Goal: Task Accomplishment & Management: Manage account settings

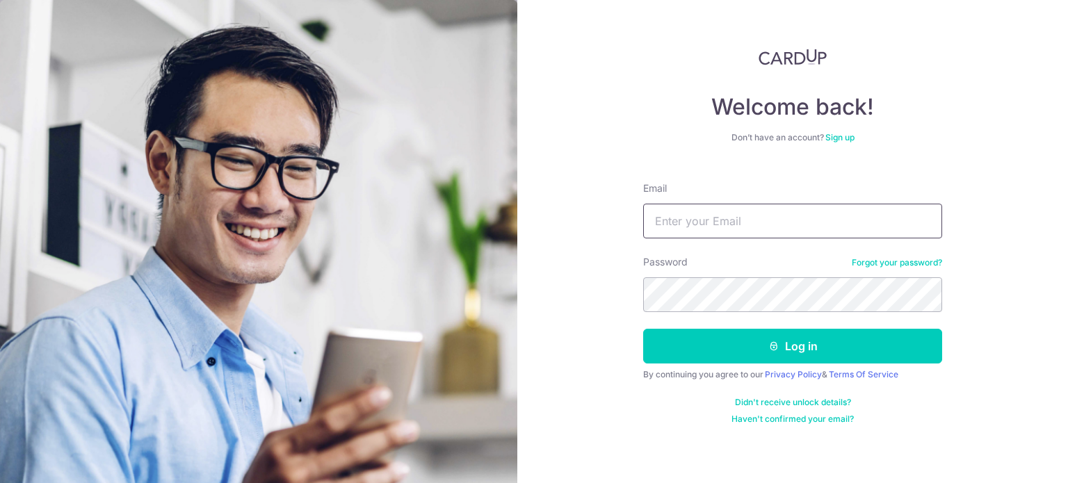
type input "[EMAIL_ADDRESS][DOMAIN_NAME]"
click at [643, 329] on button "Log in" at bounding box center [792, 346] width 299 height 35
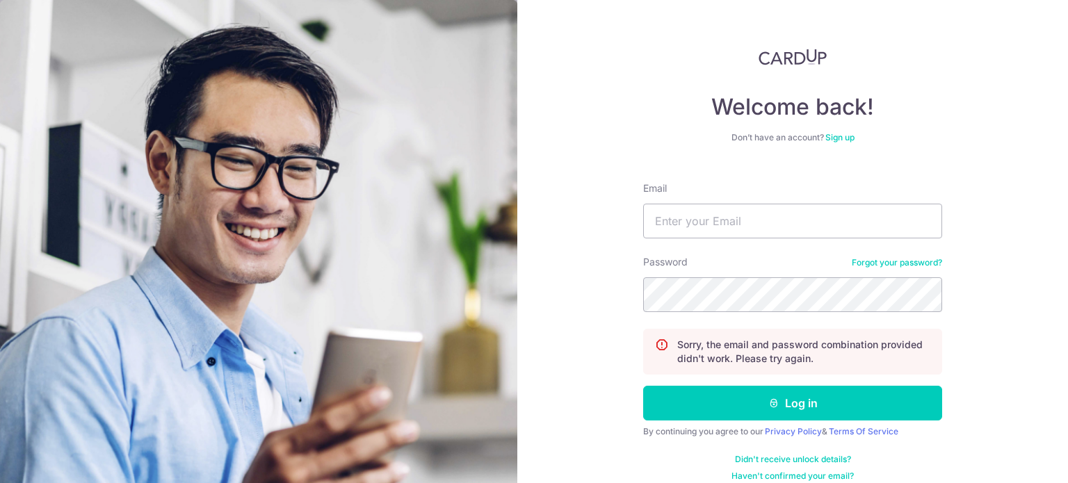
click at [788, 239] on form "Email Password Forgot your password? Sorry, the email and password combination …" at bounding box center [792, 326] width 299 height 311
click at [795, 230] on input "Email" at bounding box center [792, 221] width 299 height 35
click at [736, 238] on form "Email Password Forgot your password? Sorry, the email and password combination …" at bounding box center [792, 326] width 299 height 311
click at [745, 219] on input "Email" at bounding box center [792, 221] width 299 height 35
type input "[EMAIL_ADDRESS][DOMAIN_NAME]"
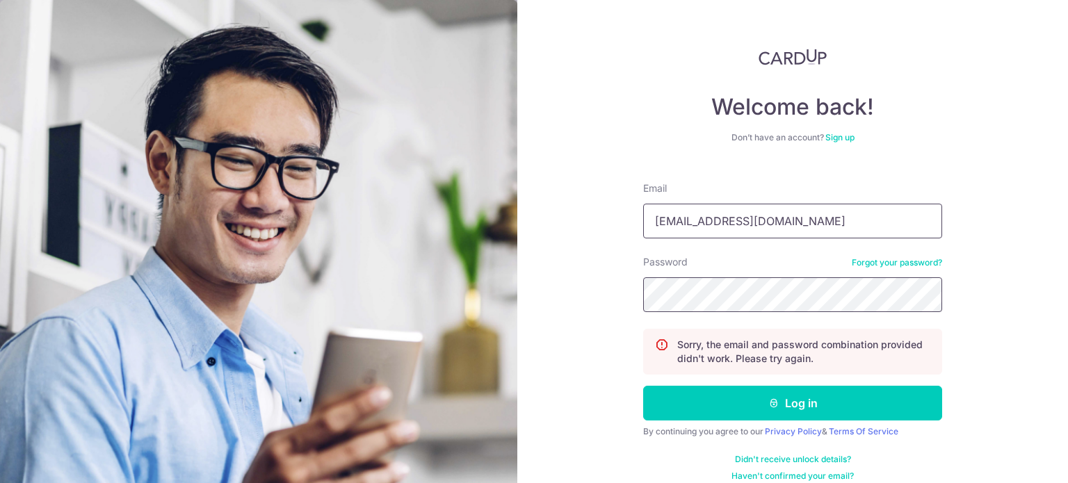
click at [643, 386] on button "Log in" at bounding box center [792, 403] width 299 height 35
click at [745, 231] on input "Email" at bounding box center [792, 221] width 299 height 35
type input "[EMAIL_ADDRESS][DOMAIN_NAME]"
click at [643, 386] on button "Log in" at bounding box center [792, 403] width 299 height 35
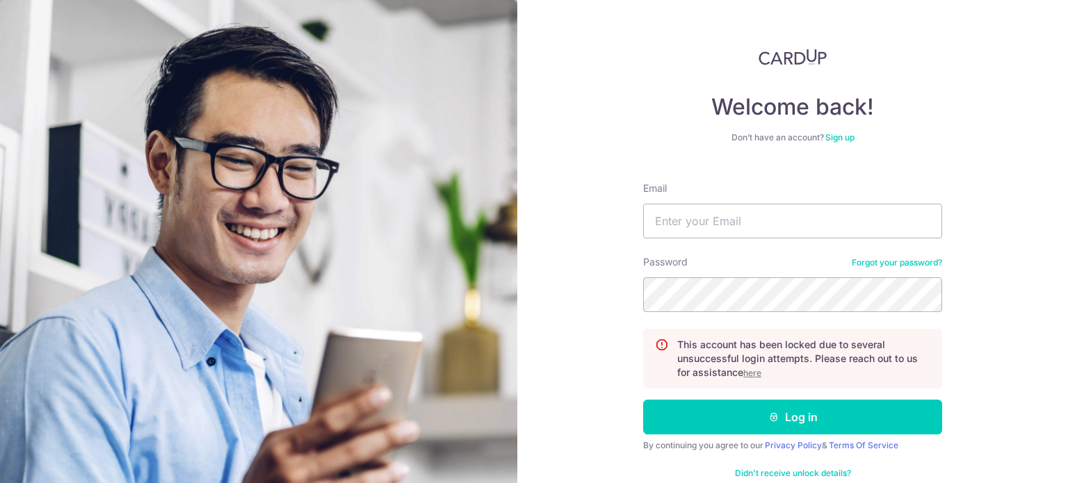
click at [751, 372] on u "here" at bounding box center [752, 373] width 18 height 10
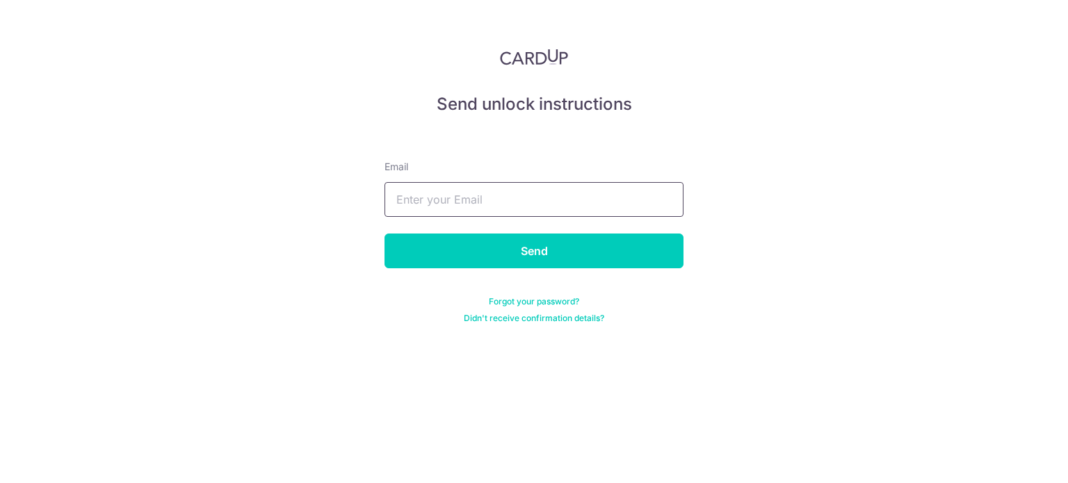
click at [503, 215] on input "text" at bounding box center [533, 199] width 299 height 35
type input "[EMAIL_ADDRESS][DOMAIN_NAME]"
click at [502, 273] on form "Email [EMAIL_ADDRESS][DOMAIN_NAME] Send Forgot your password? Didn't receive co…" at bounding box center [533, 225] width 299 height 197
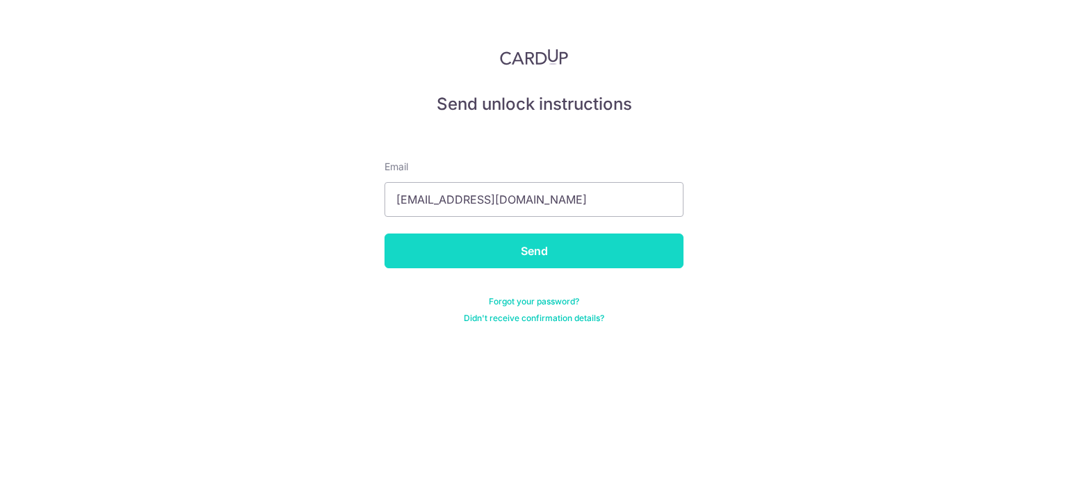
click at [528, 252] on input "Send" at bounding box center [533, 251] width 299 height 35
